Goal: Task Accomplishment & Management: Use online tool/utility

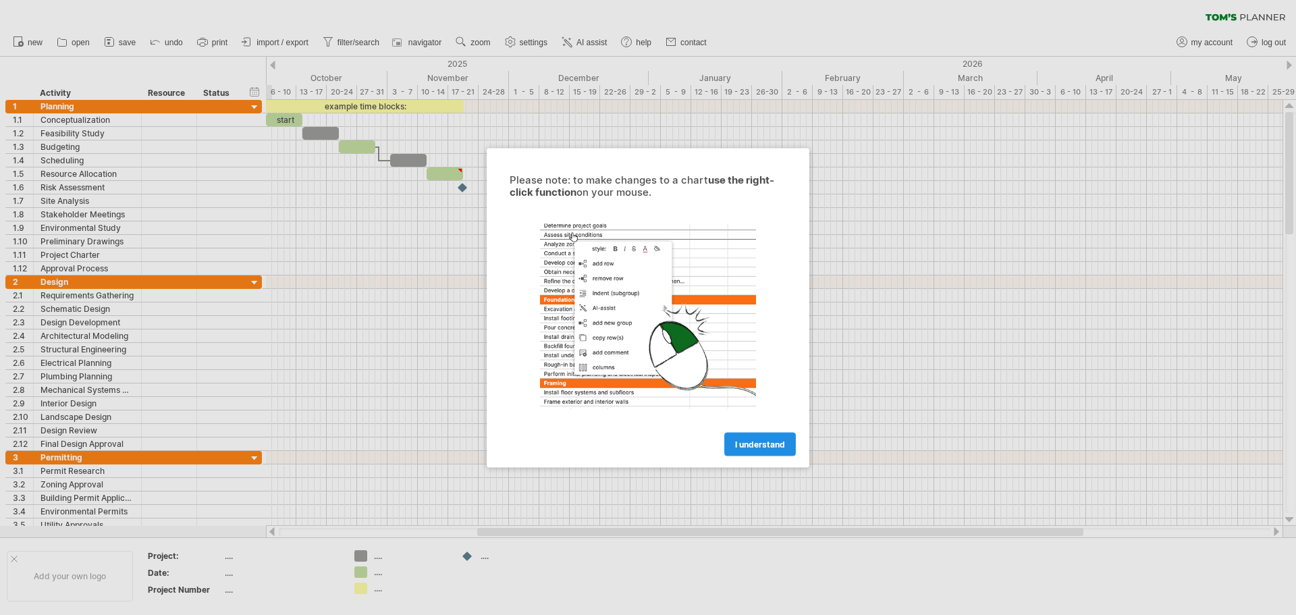
click at [782, 444] on span "I understand" at bounding box center [760, 444] width 50 height 10
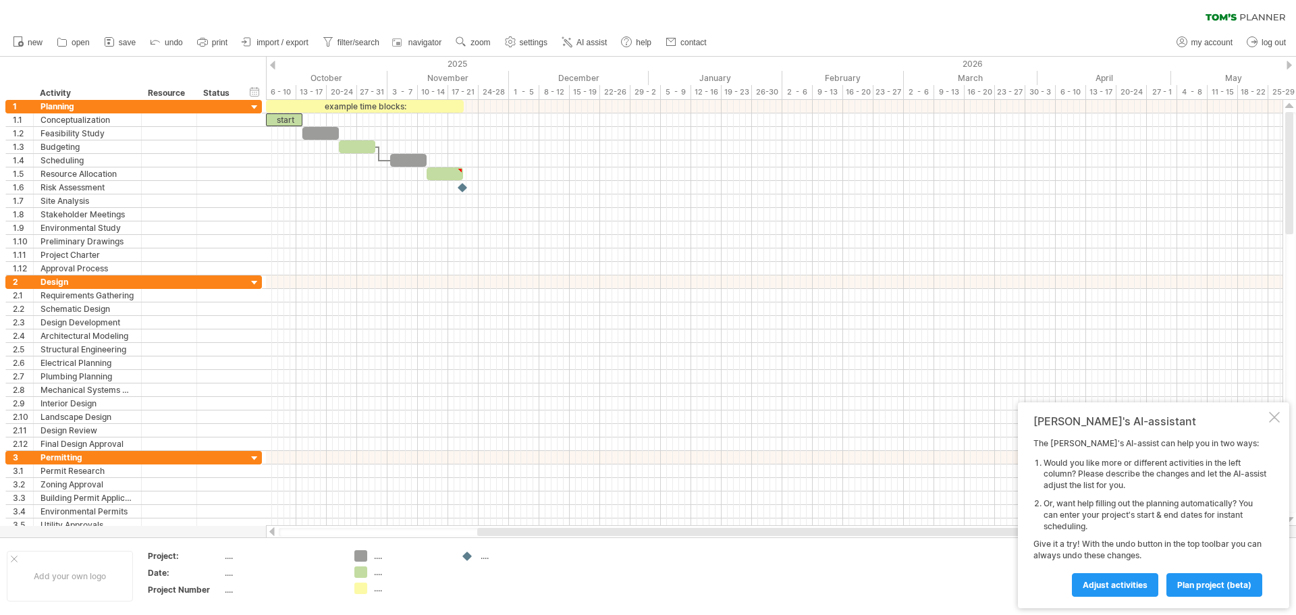
click at [275, 69] on div at bounding box center [272, 65] width 5 height 9
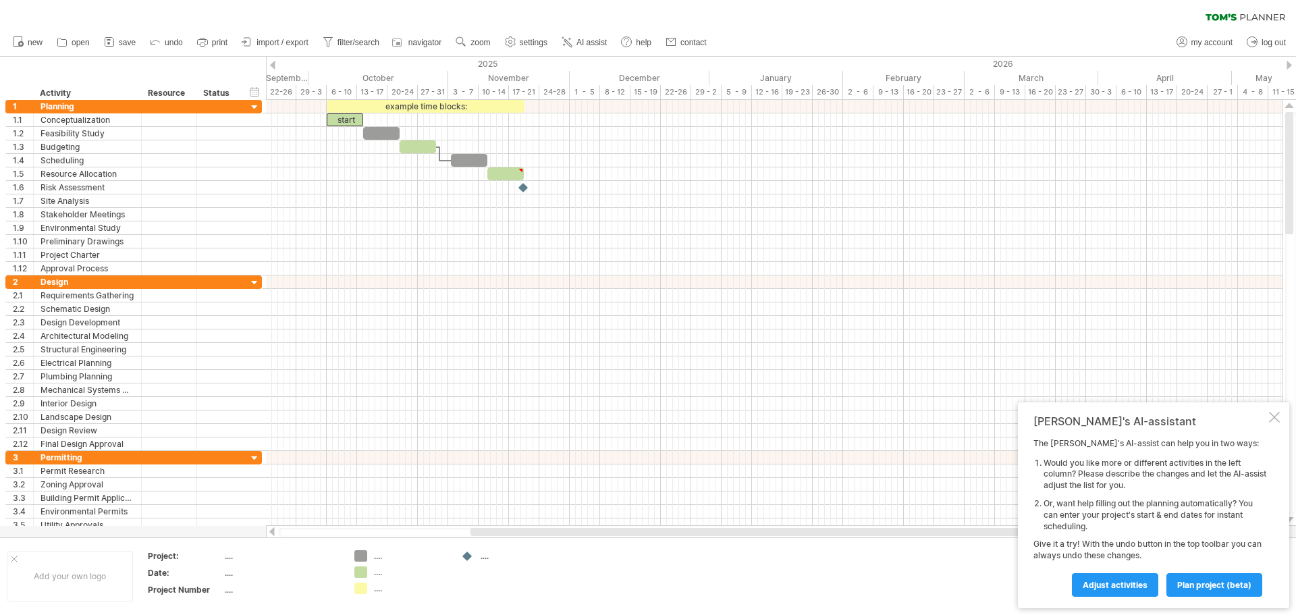
click at [1287, 64] on div at bounding box center [1288, 65] width 5 height 9
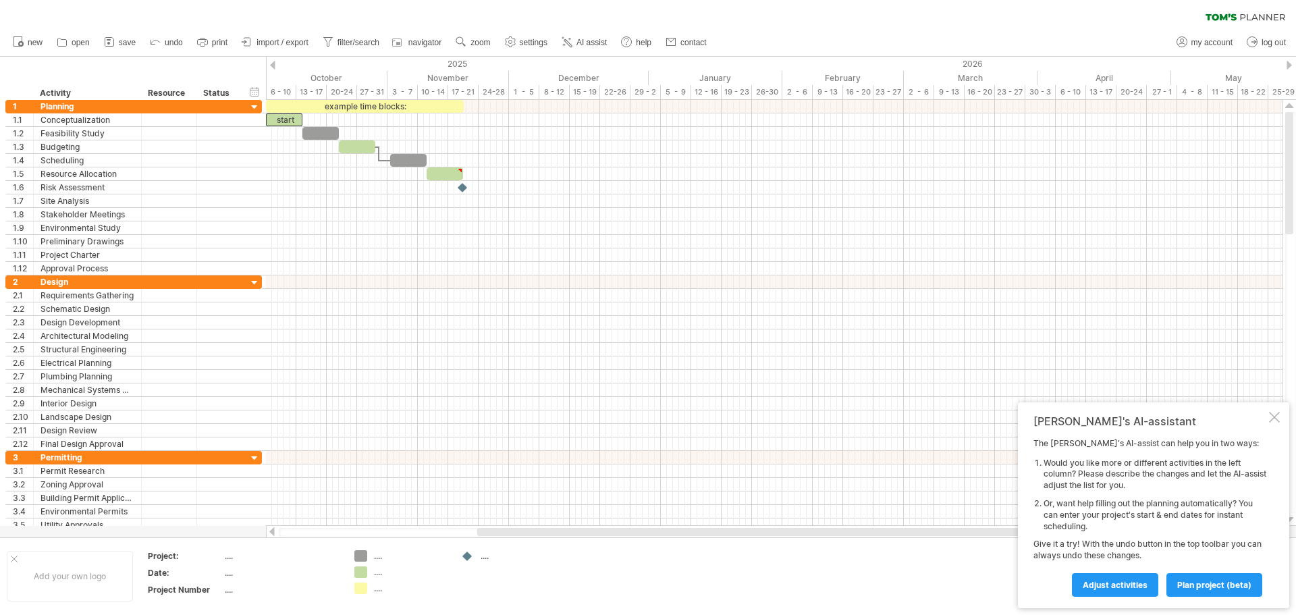
click at [1287, 64] on div at bounding box center [1288, 65] width 5 height 9
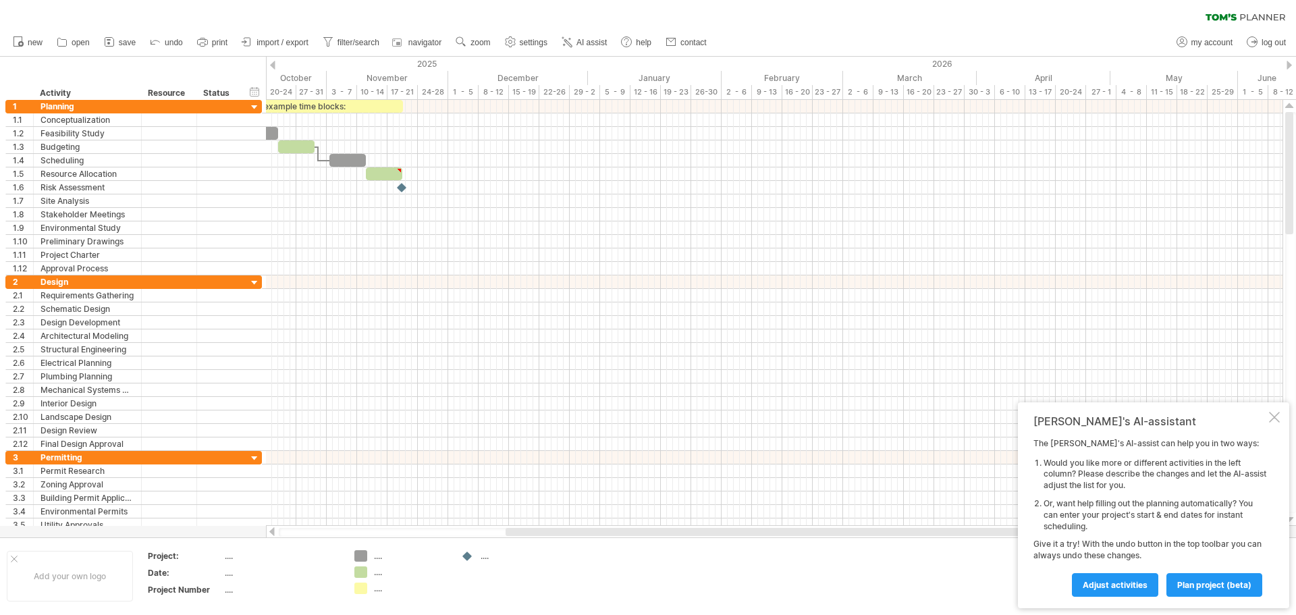
click at [1287, 64] on div at bounding box center [1288, 65] width 5 height 9
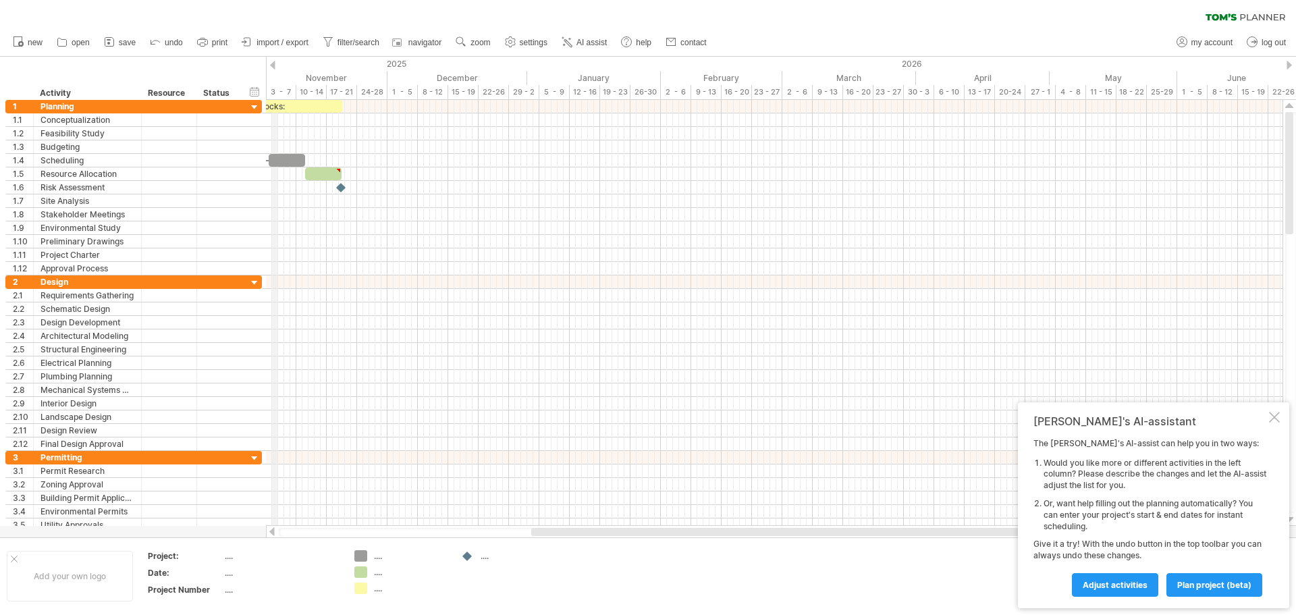
click at [271, 67] on div at bounding box center [272, 65] width 5 height 9
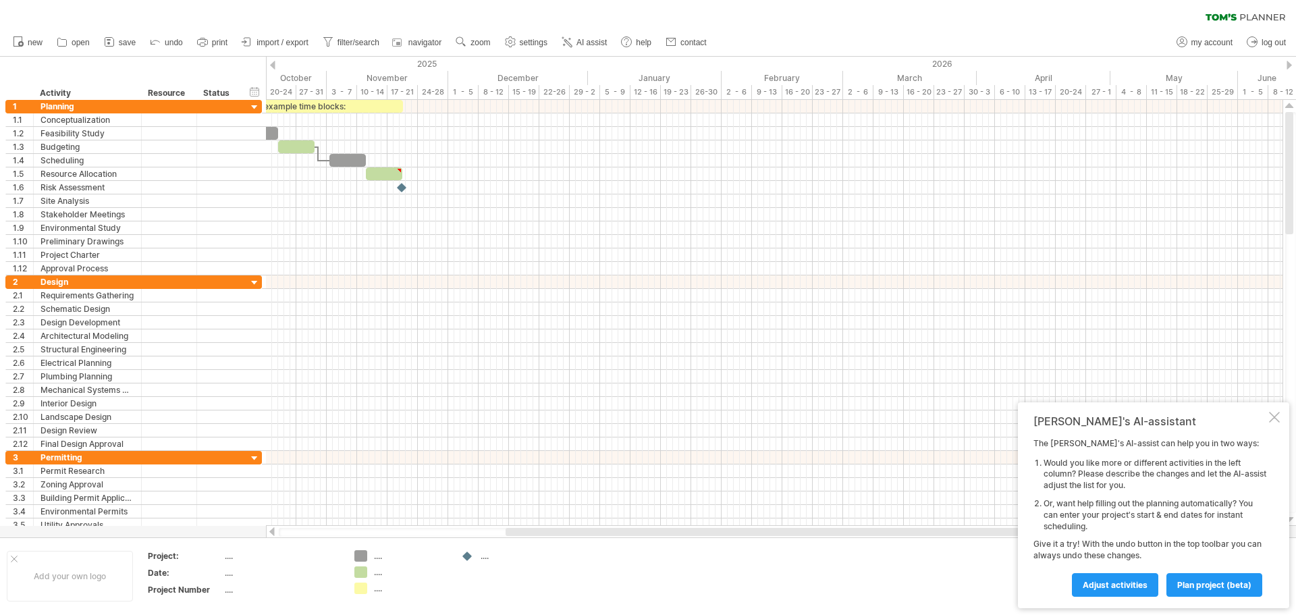
click at [271, 67] on div at bounding box center [272, 65] width 5 height 9
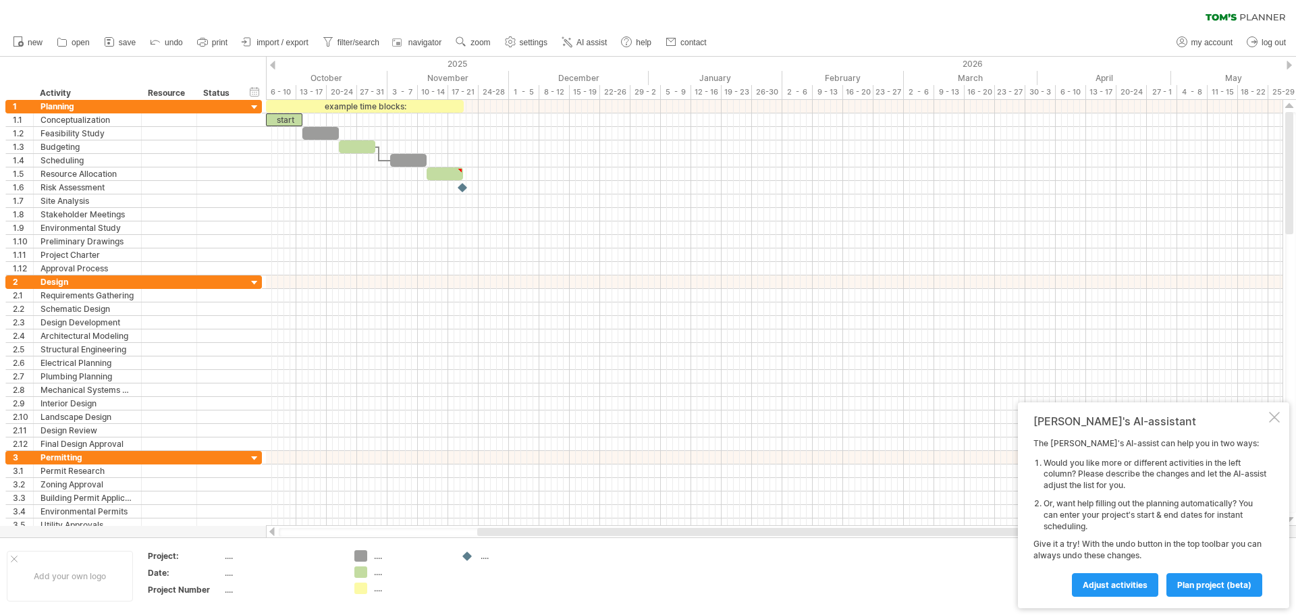
click at [271, 67] on div at bounding box center [272, 65] width 5 height 9
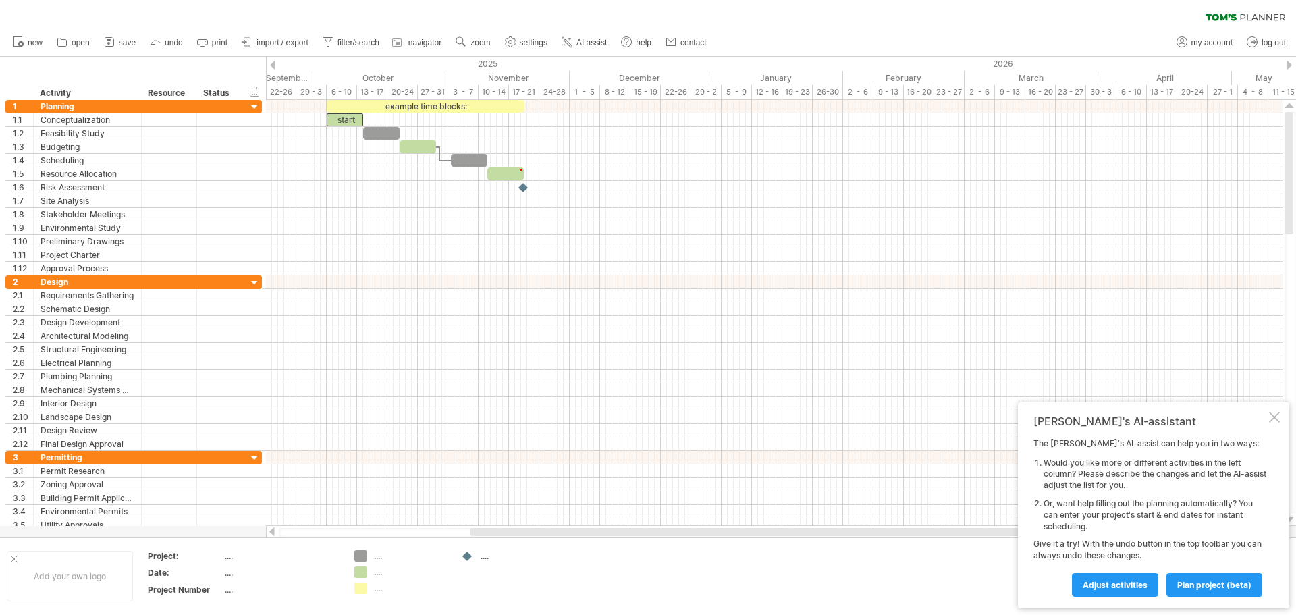
click at [271, 67] on div at bounding box center [272, 65] width 5 height 9
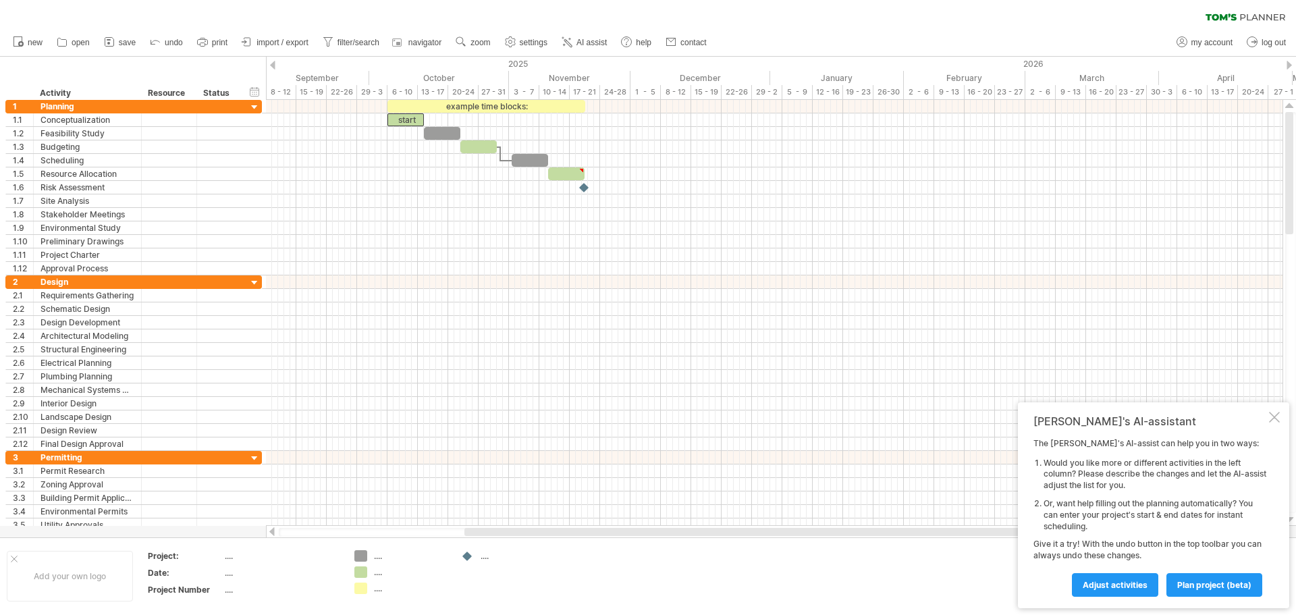
click at [271, 67] on div at bounding box center [272, 65] width 5 height 9
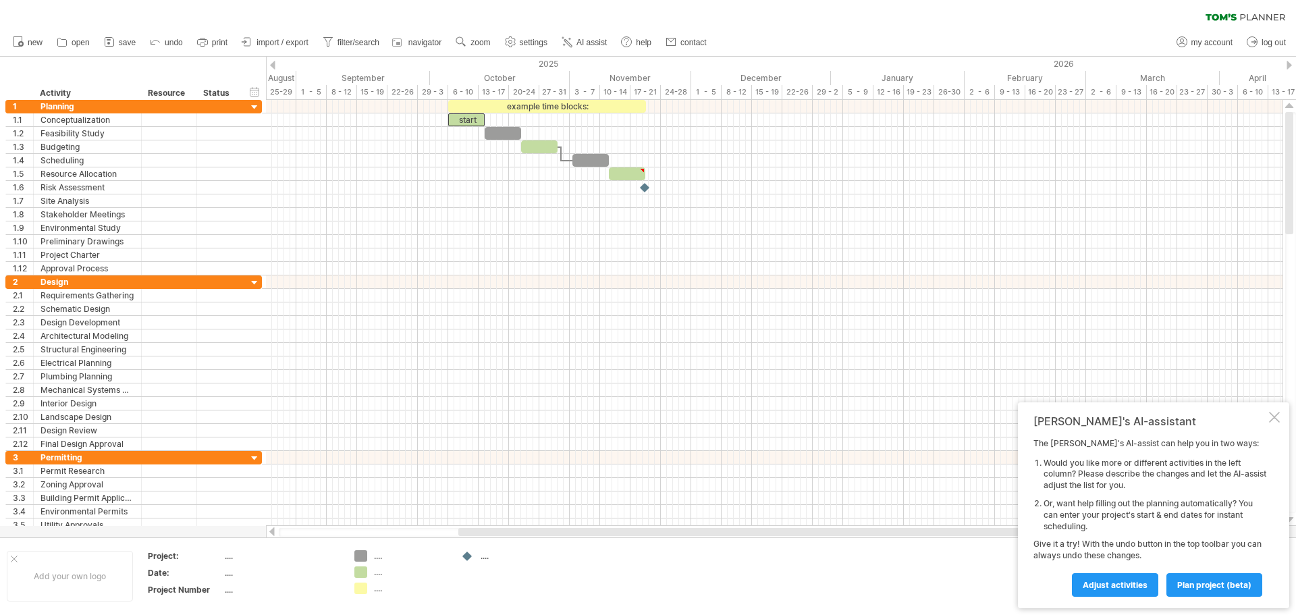
click at [271, 67] on div at bounding box center [272, 65] width 5 height 9
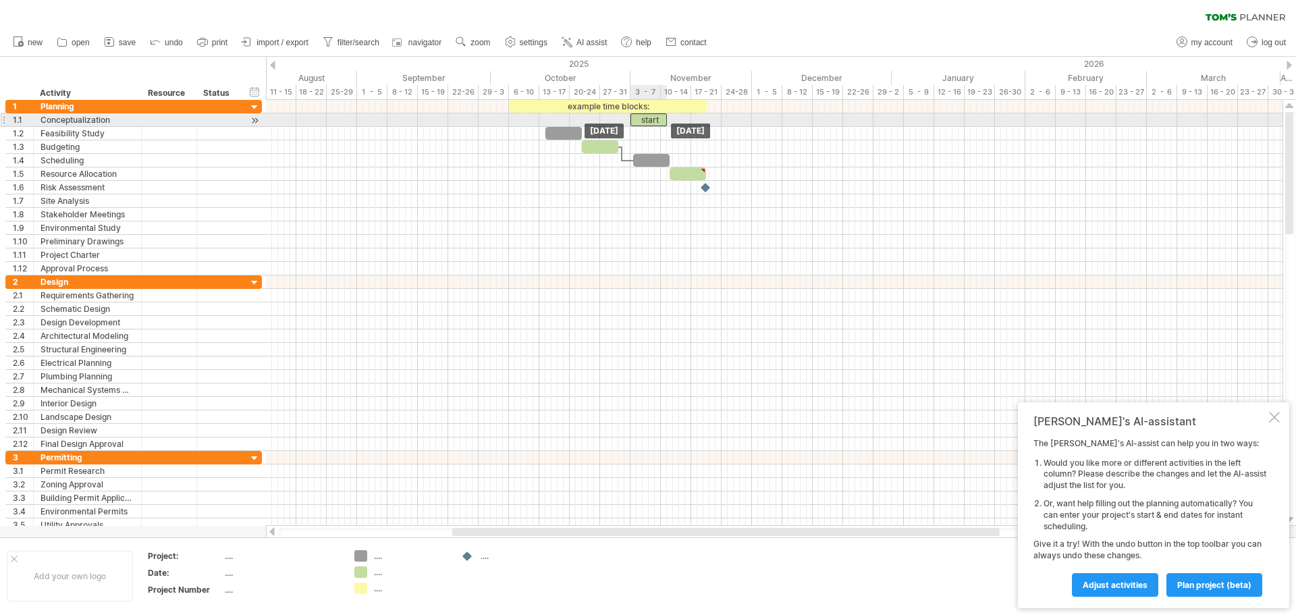
drag, startPoint x: 533, startPoint y: 119, endPoint x: 655, endPoint y: 117, distance: 121.5
click at [655, 117] on div "start" at bounding box center [648, 119] width 36 height 13
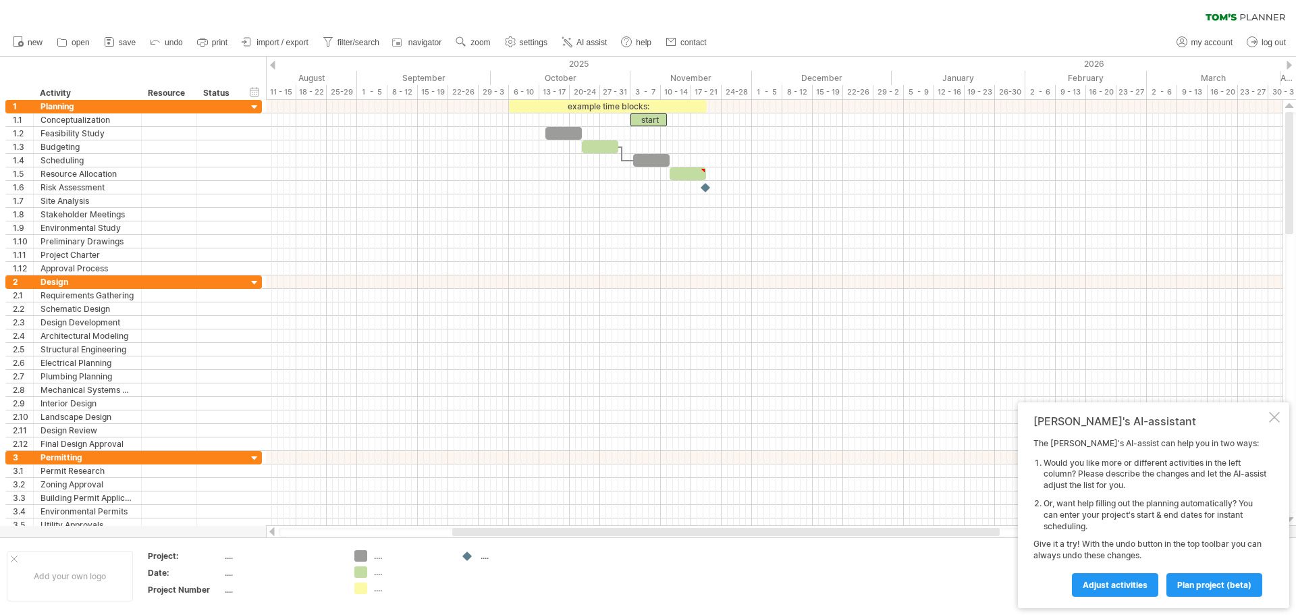
click at [1287, 63] on div at bounding box center [1288, 65] width 5 height 9
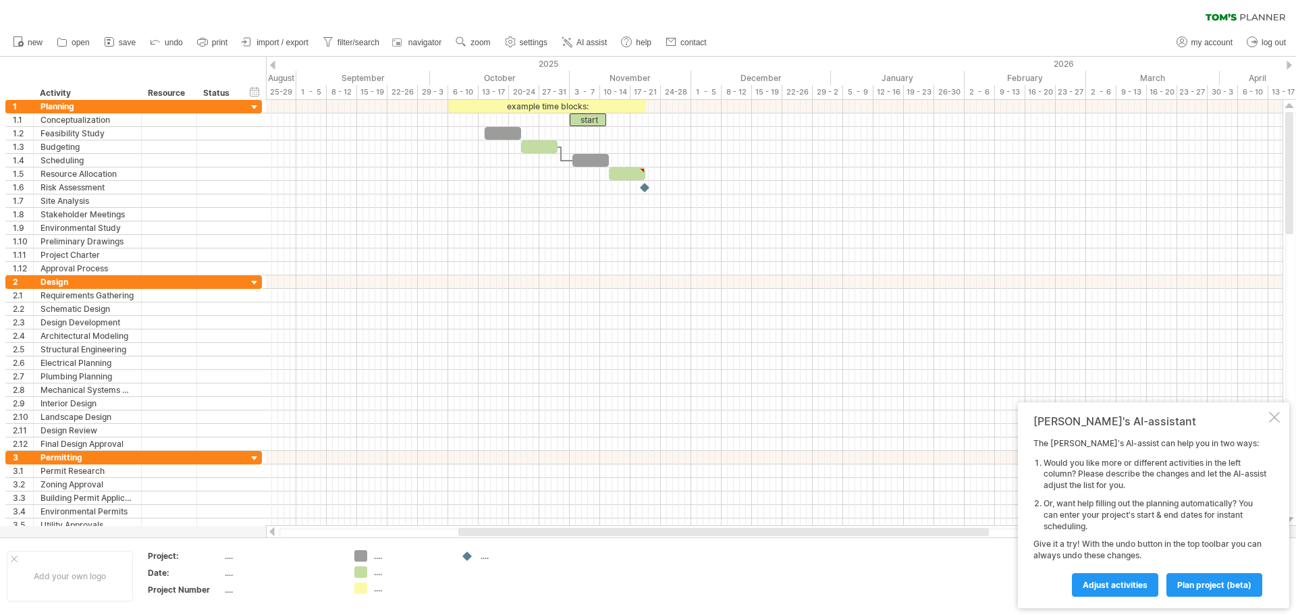
click at [1287, 63] on div at bounding box center [1288, 65] width 5 height 9
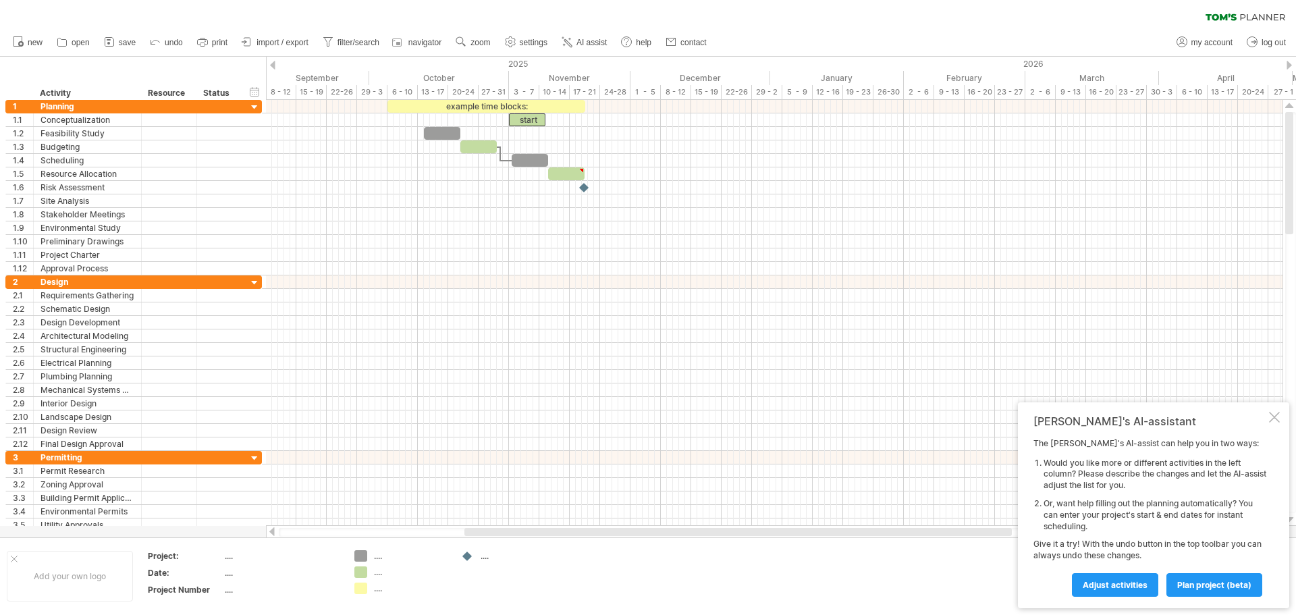
click at [1287, 63] on div at bounding box center [1288, 65] width 5 height 9
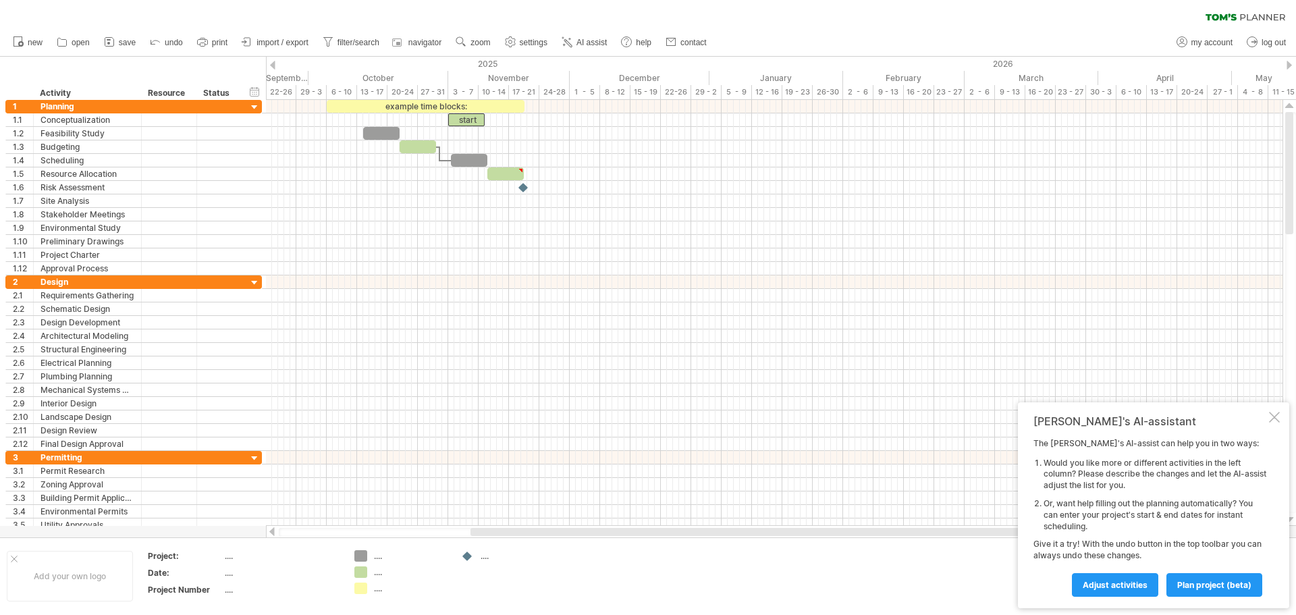
click at [1287, 63] on div at bounding box center [1288, 65] width 5 height 9
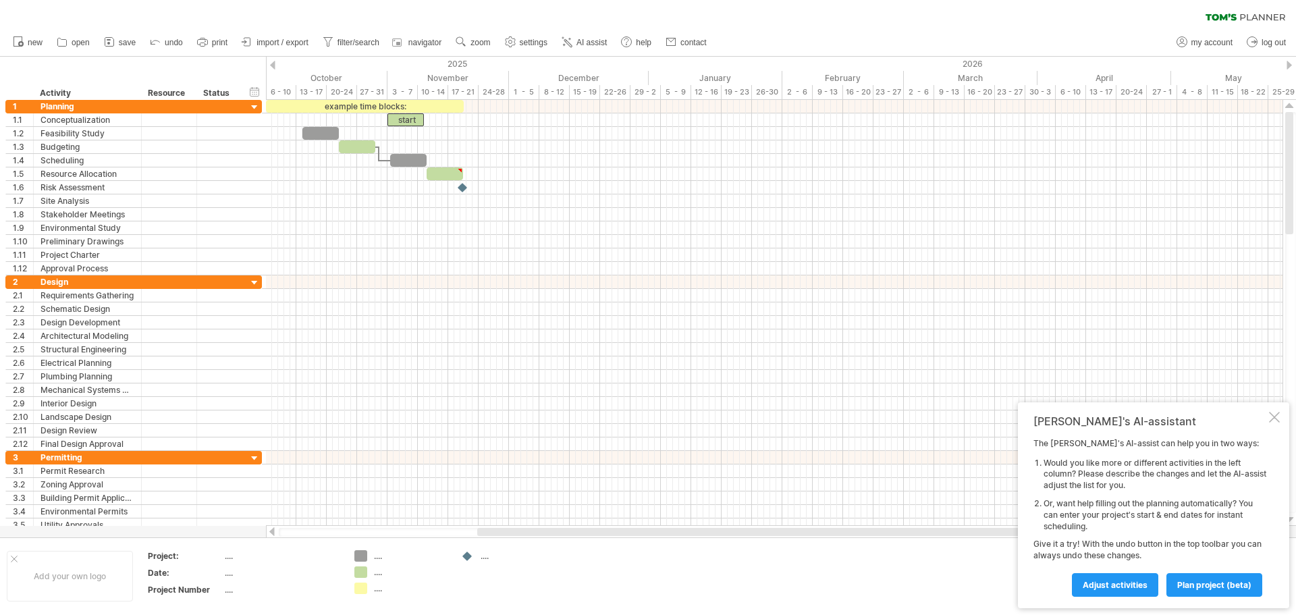
click at [1287, 63] on div at bounding box center [1288, 65] width 5 height 9
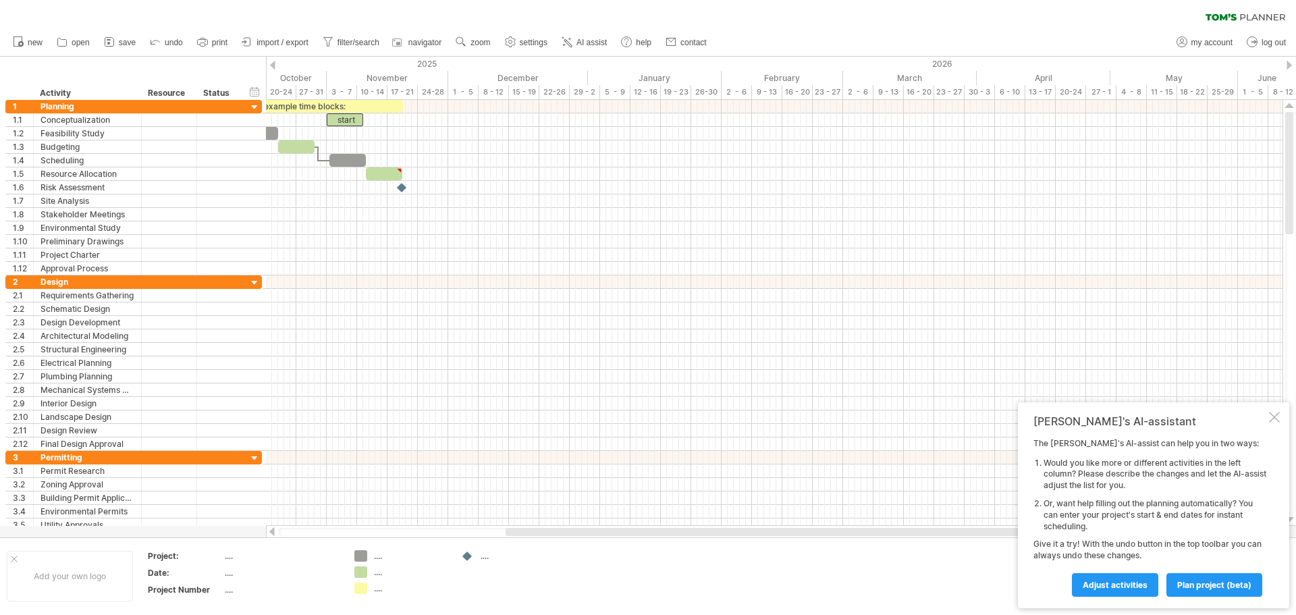
click at [1287, 63] on div at bounding box center [1288, 65] width 5 height 9
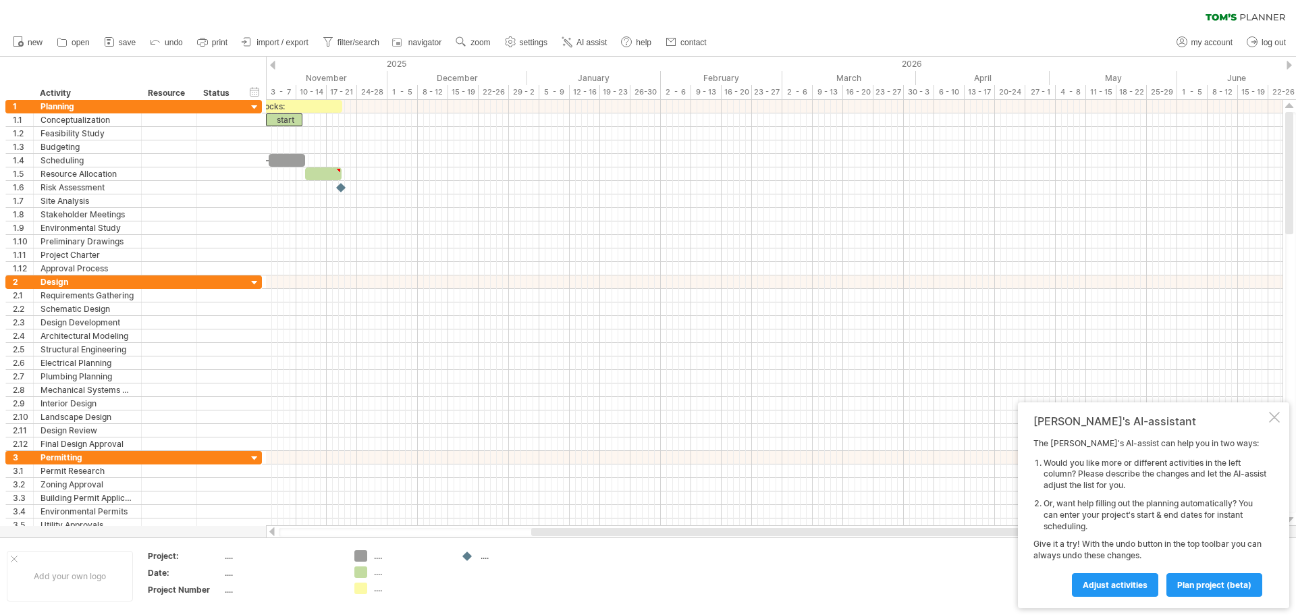
click at [273, 66] on div at bounding box center [272, 65] width 5 height 9
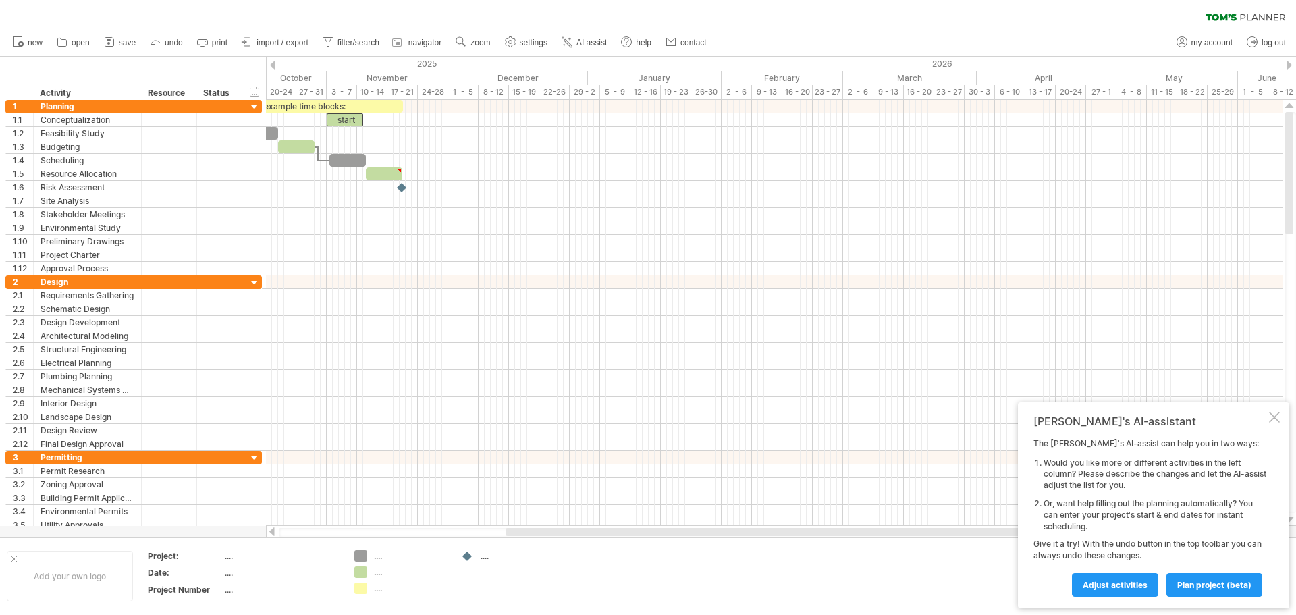
click at [273, 66] on div at bounding box center [272, 65] width 5 height 9
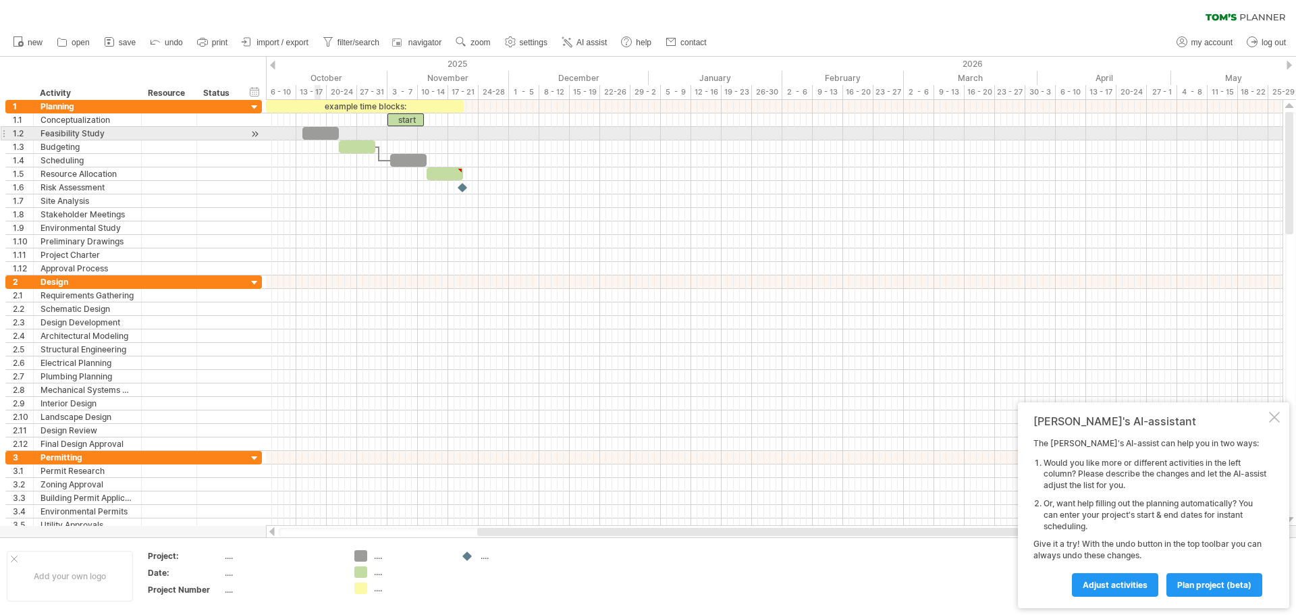
click at [319, 134] on div at bounding box center [320, 133] width 36 height 13
drag, startPoint x: 331, startPoint y: 130, endPoint x: 430, endPoint y: 134, distance: 99.3
click at [430, 134] on div at bounding box center [420, 133] width 36 height 13
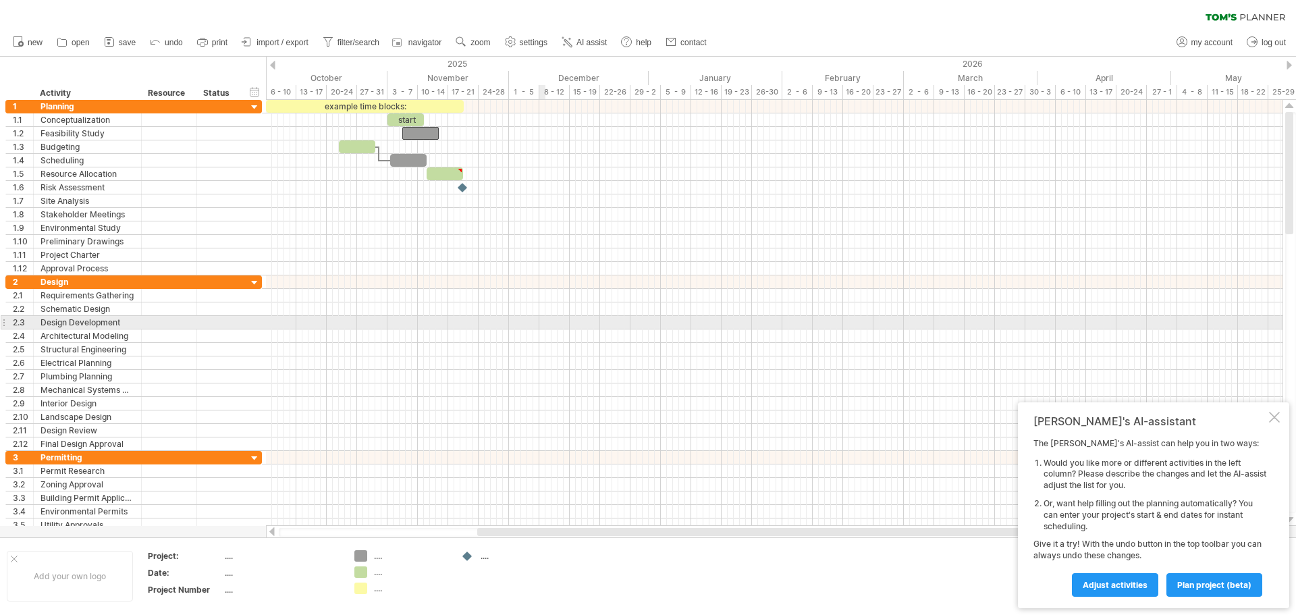
click at [543, 323] on div at bounding box center [774, 322] width 1016 height 13
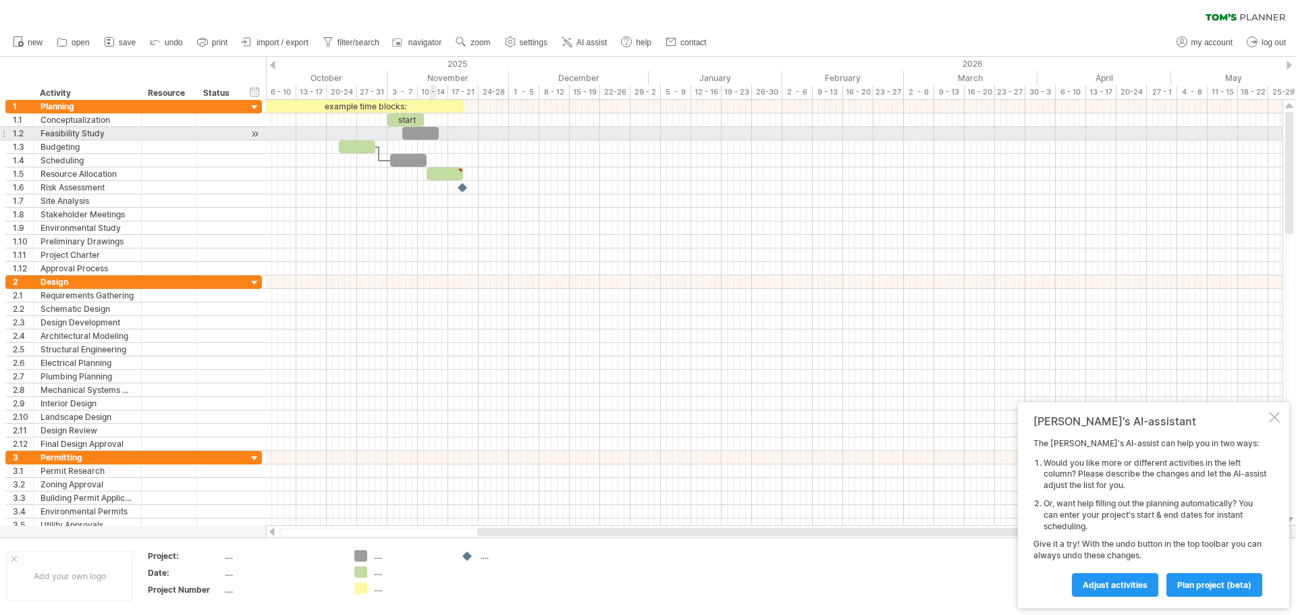
click at [431, 137] on div at bounding box center [420, 133] width 36 height 13
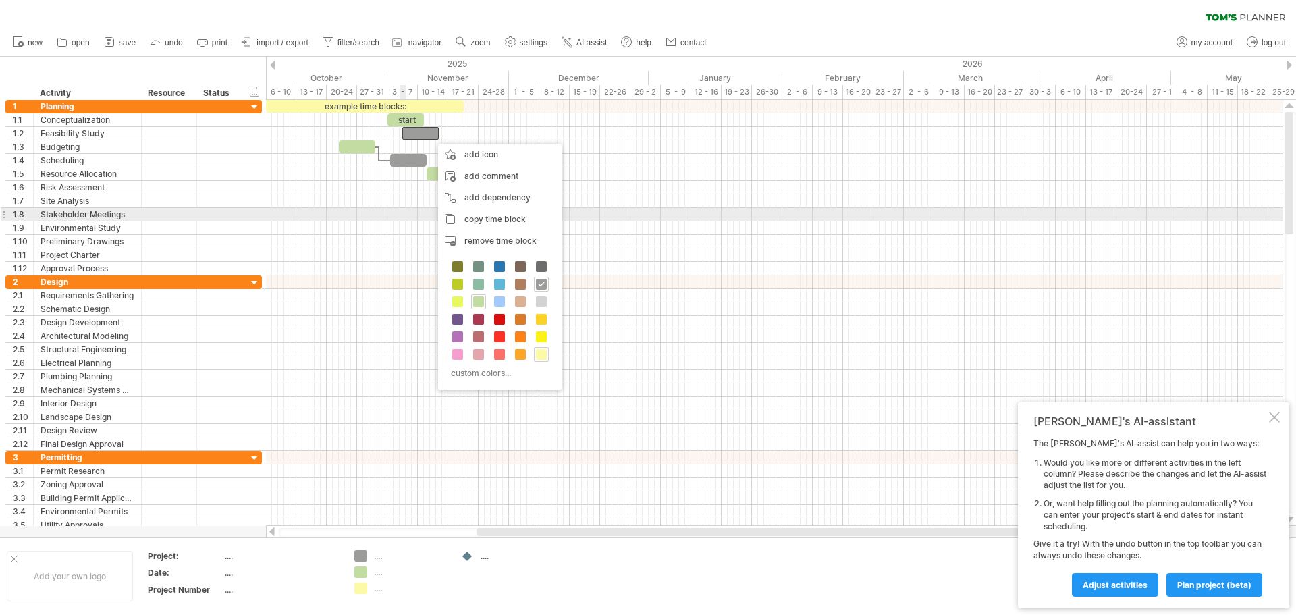
click at [402, 221] on div at bounding box center [774, 187] width 1016 height 175
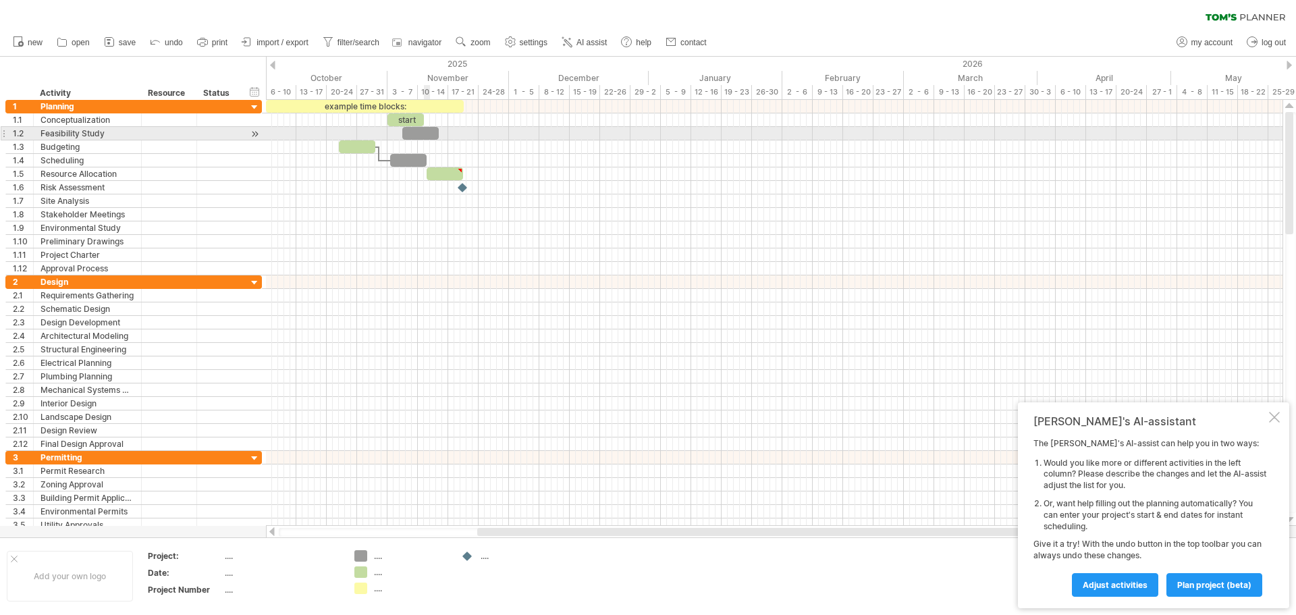
click at [424, 130] on div at bounding box center [420, 133] width 36 height 13
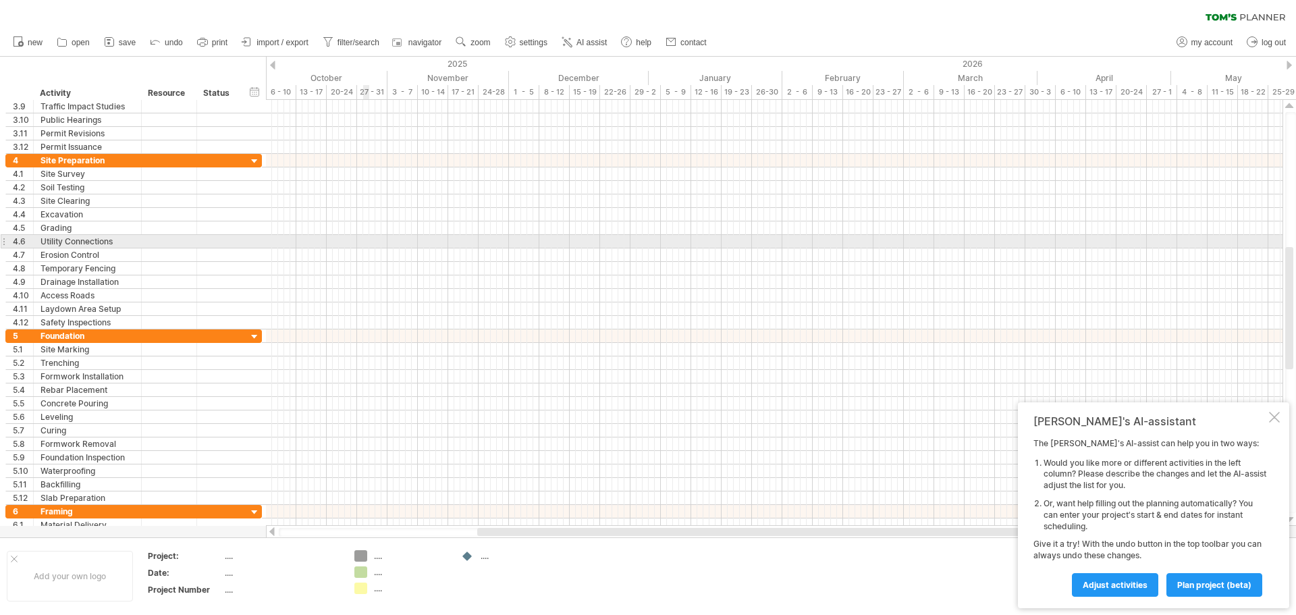
click at [367, 245] on div at bounding box center [774, 241] width 1016 height 13
